Goal: Information Seeking & Learning: Find specific fact

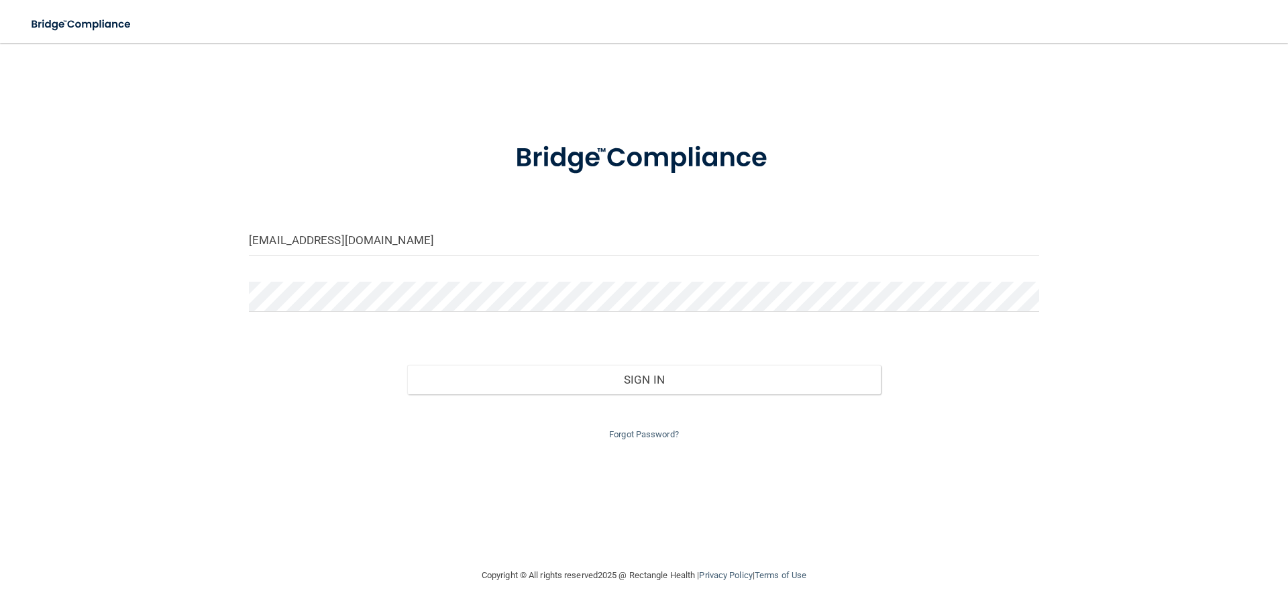
click at [557, 260] on div "[EMAIL_ADDRESS][DOMAIN_NAME]" at bounding box center [644, 245] width 810 height 40
drag, startPoint x: 572, startPoint y: 243, endPoint x: 180, endPoint y: 280, distance: 393.4
click at [180, 280] on div "[EMAIL_ADDRESS][DOMAIN_NAME] Invalid email/password. You don't have permission …" at bounding box center [644, 305] width 1234 height 498
type input "[EMAIL_ADDRESS][DOMAIN_NAME]"
click at [407, 365] on button "Sign In" at bounding box center [644, 380] width 474 height 30
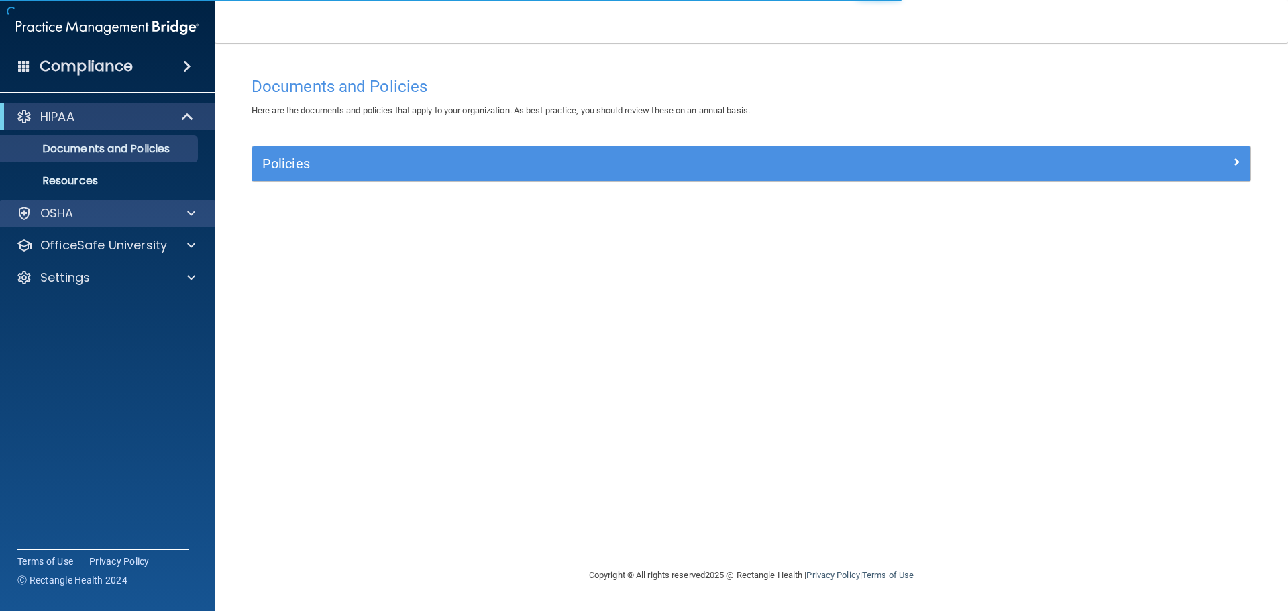
click at [76, 205] on div "OSHA" at bounding box center [107, 213] width 215 height 27
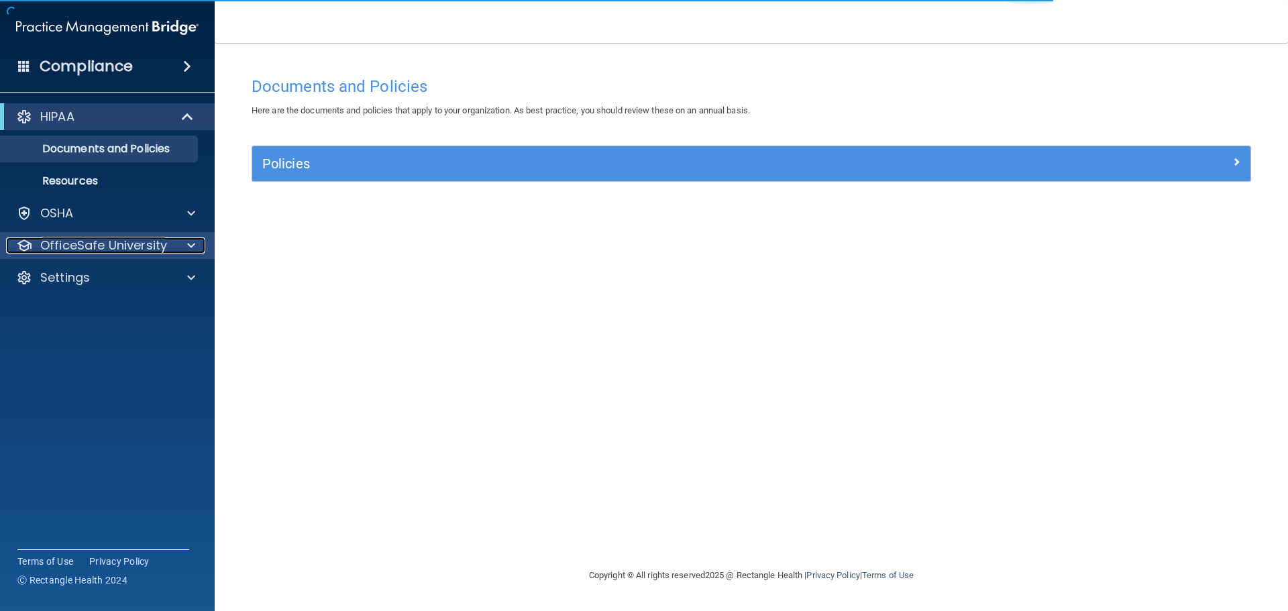
click at [32, 247] on div "OfficeSafe University" at bounding box center [89, 245] width 166 height 16
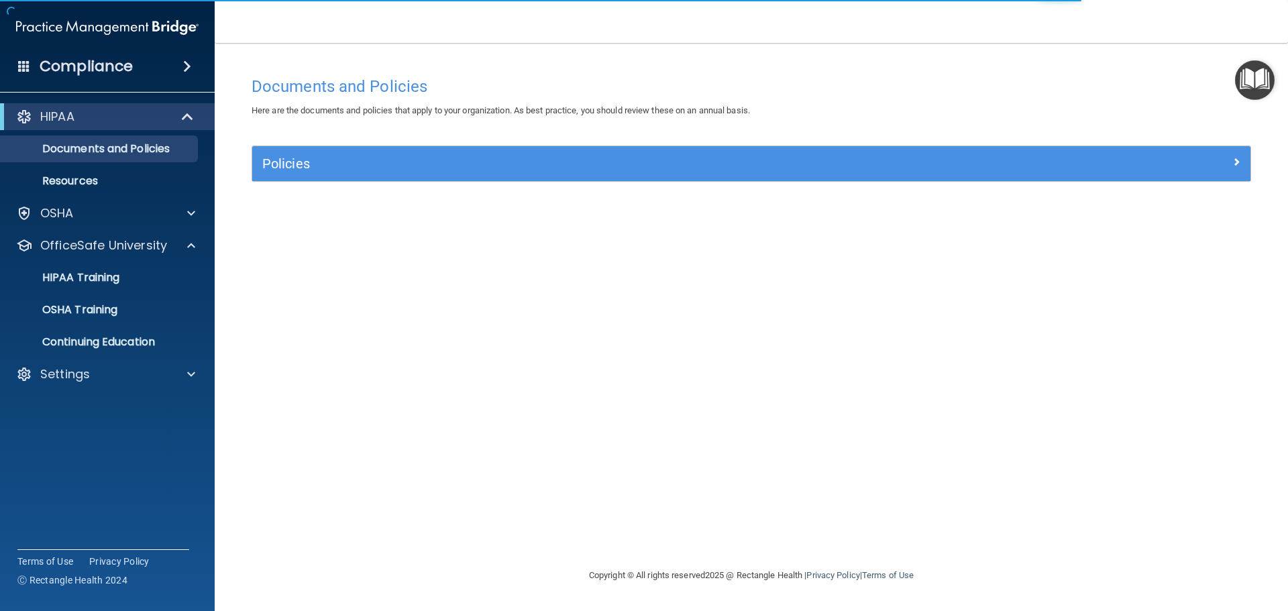
click at [85, 197] on div "HIPAA Documents and Policies Report an Incident Business Associates Emergency P…" at bounding box center [107, 248] width 215 height 300
click at [74, 207] on div "OSHA" at bounding box center [89, 213] width 166 height 16
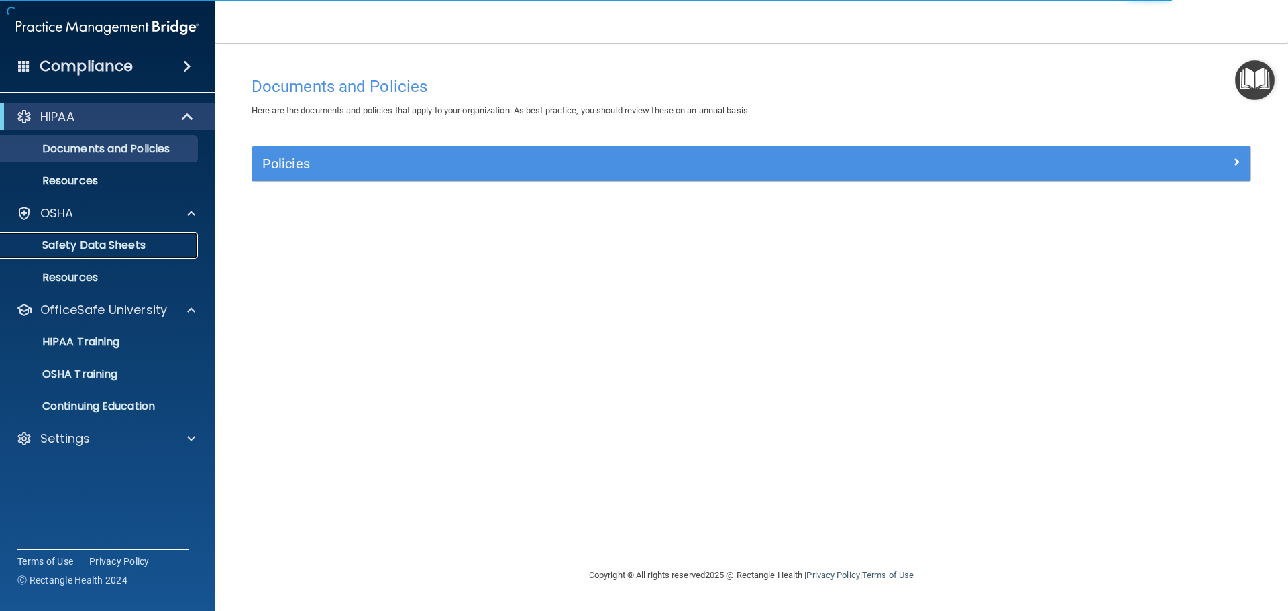
click at [76, 242] on p "Safety Data Sheets" at bounding box center [100, 245] width 183 height 13
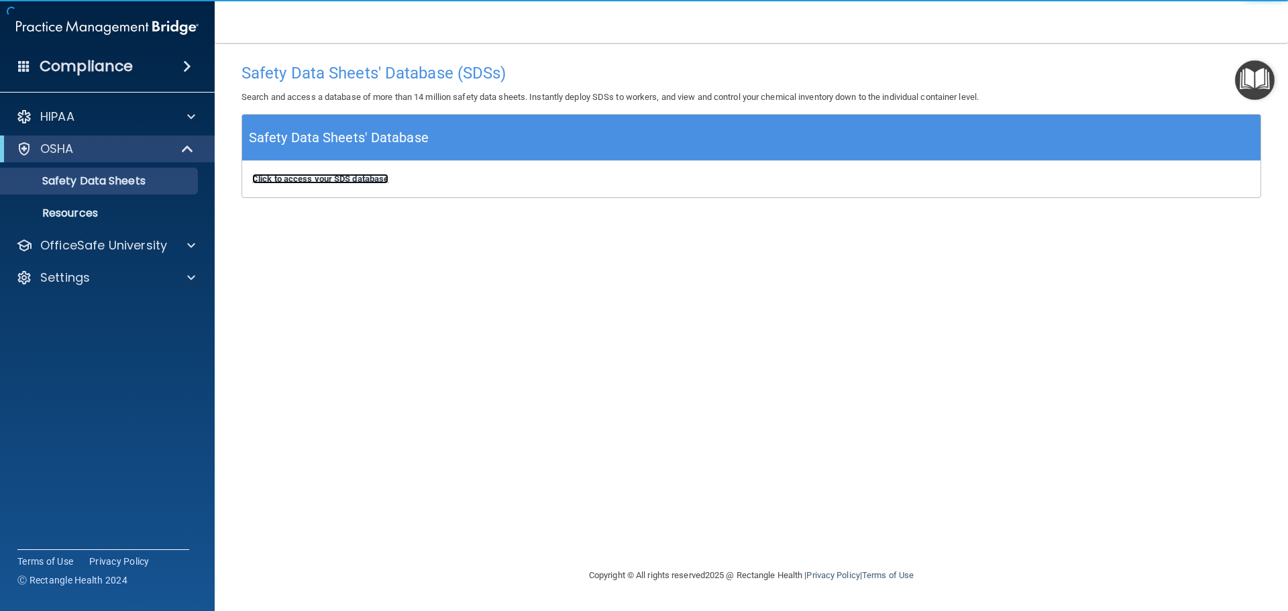
click at [351, 176] on b "Click to access your SDS database" at bounding box center [320, 179] width 136 height 10
